Goal: Find contact information: Find contact information

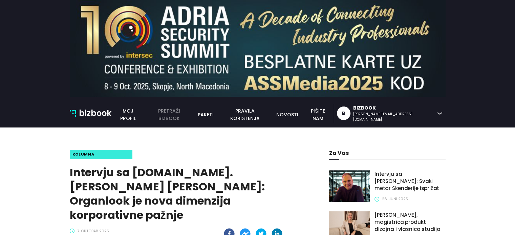
click at [194, 118] on link "pretraži bizbook" at bounding box center [169, 114] width 49 height 15
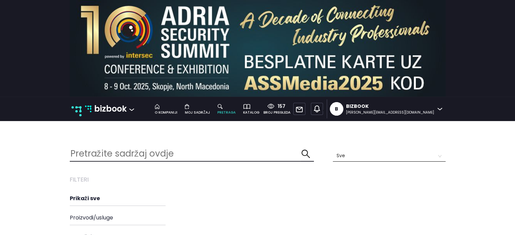
scroll to position [173, 386]
click at [122, 150] on input "text" at bounding box center [186, 154] width 232 height 15
drag, startPoint x: 215, startPoint y: 156, endPoint x: 257, endPoint y: 182, distance: 48.6
click at [119, 157] on input "fasti" at bounding box center [186, 154] width 232 height 15
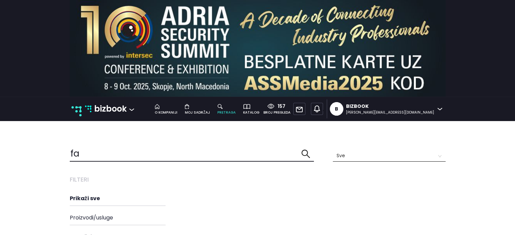
type input "f"
type input "kapak"
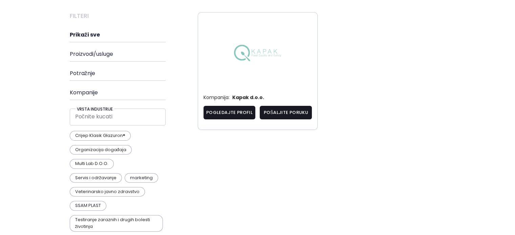
scroll to position [165, 0]
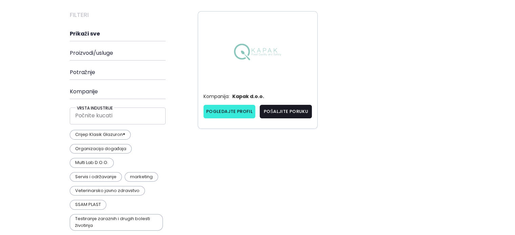
click at [228, 115] on link "Pogledajte profil" at bounding box center [229, 112] width 52 height 14
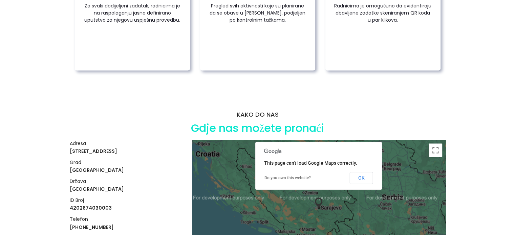
scroll to position [1161, 0]
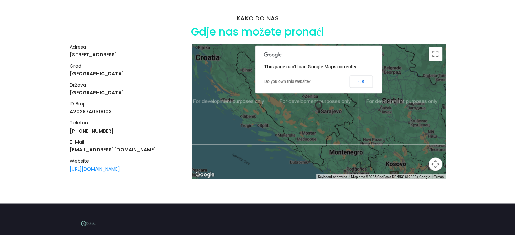
drag, startPoint x: 517, startPoint y: 22, endPoint x: 519, endPoint y: 220, distance: 197.7
drag, startPoint x: 106, startPoint y: 141, endPoint x: 67, endPoint y: 141, distance: 39.3
click at [67, 141] on div "KAKO DO NAS Gdje nas možete pronaći adresa Splitska 14 grad Sarajevo država Bos…" at bounding box center [258, 98] width 386 height 209
copy h4 "info@kapak.ba"
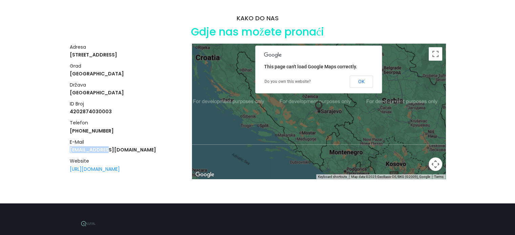
click at [67, 141] on div "KAKO DO NAS Gdje nas možete pronaći adresa Splitska 14 grad Sarajevo država Bos…" at bounding box center [258, 98] width 386 height 209
